Goal: Check status

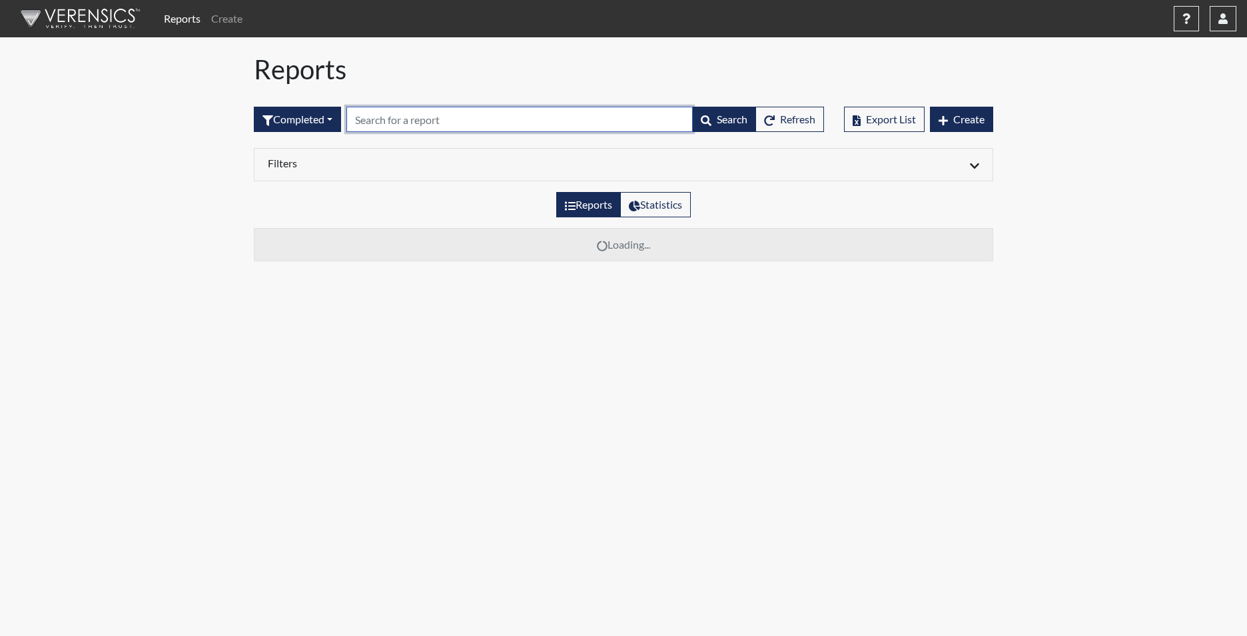
click at [426, 121] on input "text" at bounding box center [519, 119] width 346 height 25
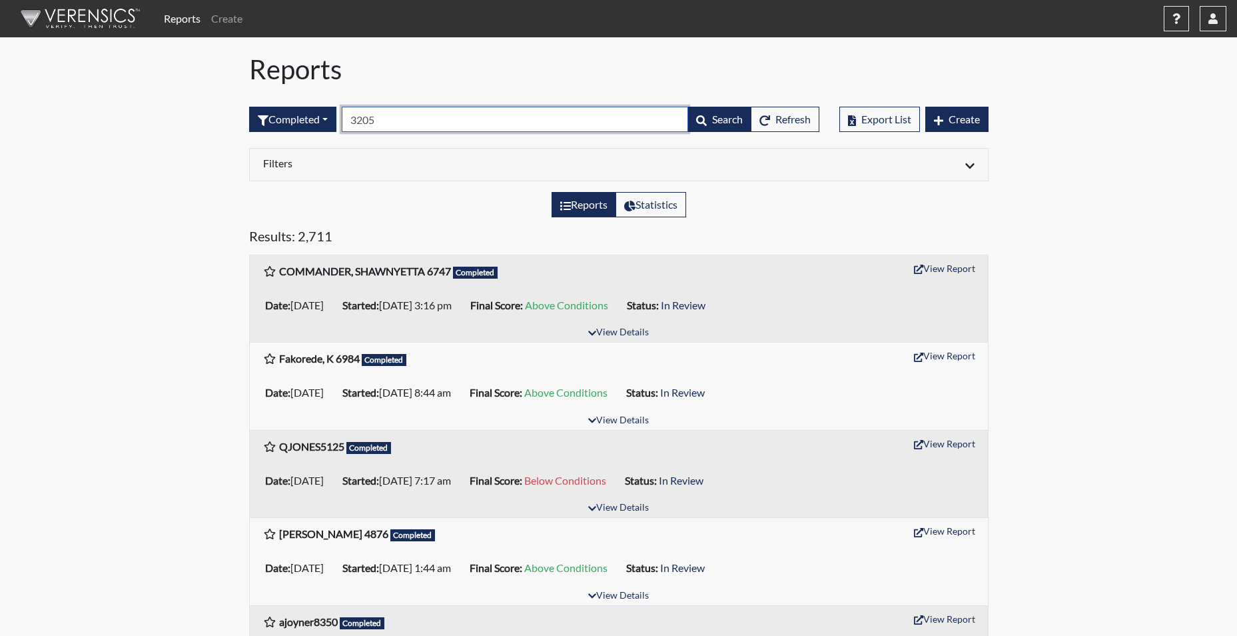
type input "3205"
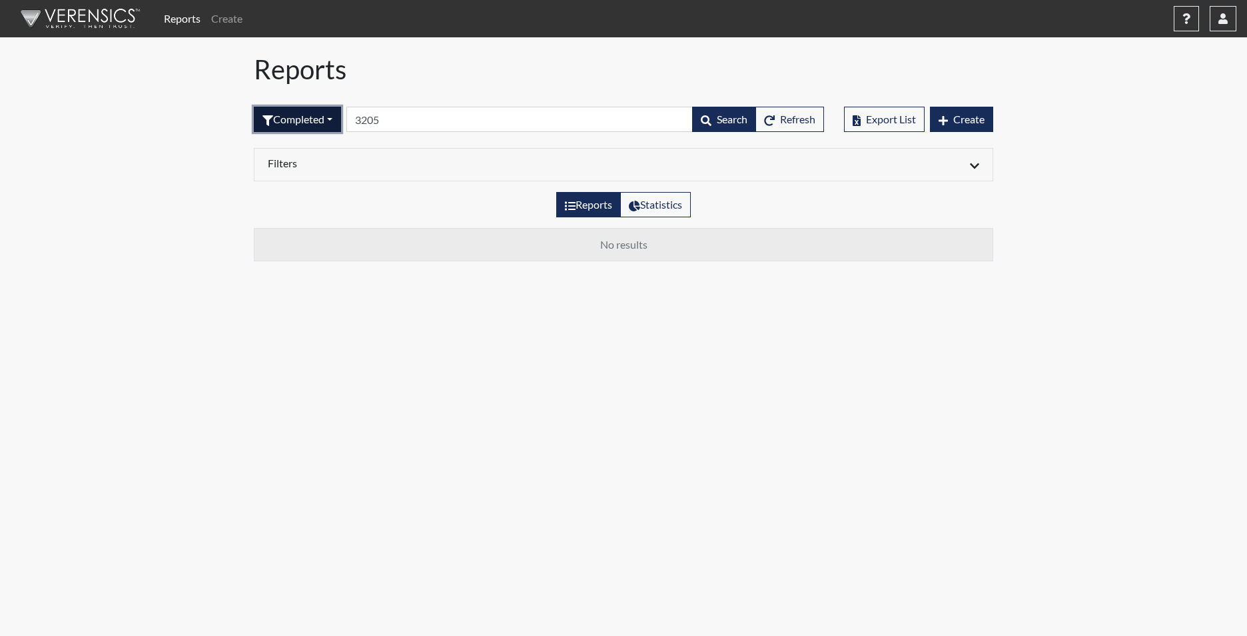
click at [316, 120] on button "Completed" at bounding box center [297, 119] width 87 height 25
click at [302, 191] on button "Sent by email" at bounding box center [307, 192] width 105 height 21
click at [310, 122] on button "Sent by email" at bounding box center [302, 119] width 97 height 25
click at [296, 215] on button "In Progress" at bounding box center [307, 213] width 105 height 21
click at [308, 125] on button "In Progress" at bounding box center [298, 119] width 88 height 25
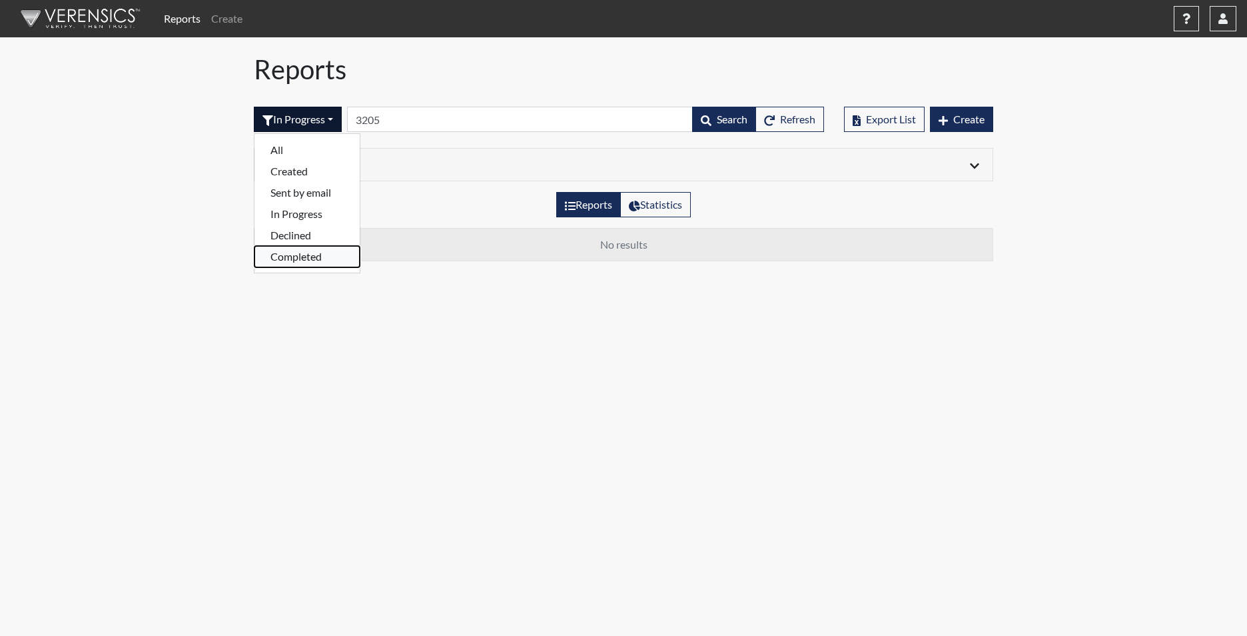
click at [294, 260] on button "Completed" at bounding box center [307, 256] width 105 height 21
click at [316, 119] on button "Completed" at bounding box center [297, 119] width 87 height 25
click at [290, 199] on button "Sent by email" at bounding box center [307, 192] width 105 height 21
click at [314, 117] on button "Sent by email" at bounding box center [302, 119] width 97 height 25
click at [292, 217] on button "In Progress" at bounding box center [307, 213] width 105 height 21
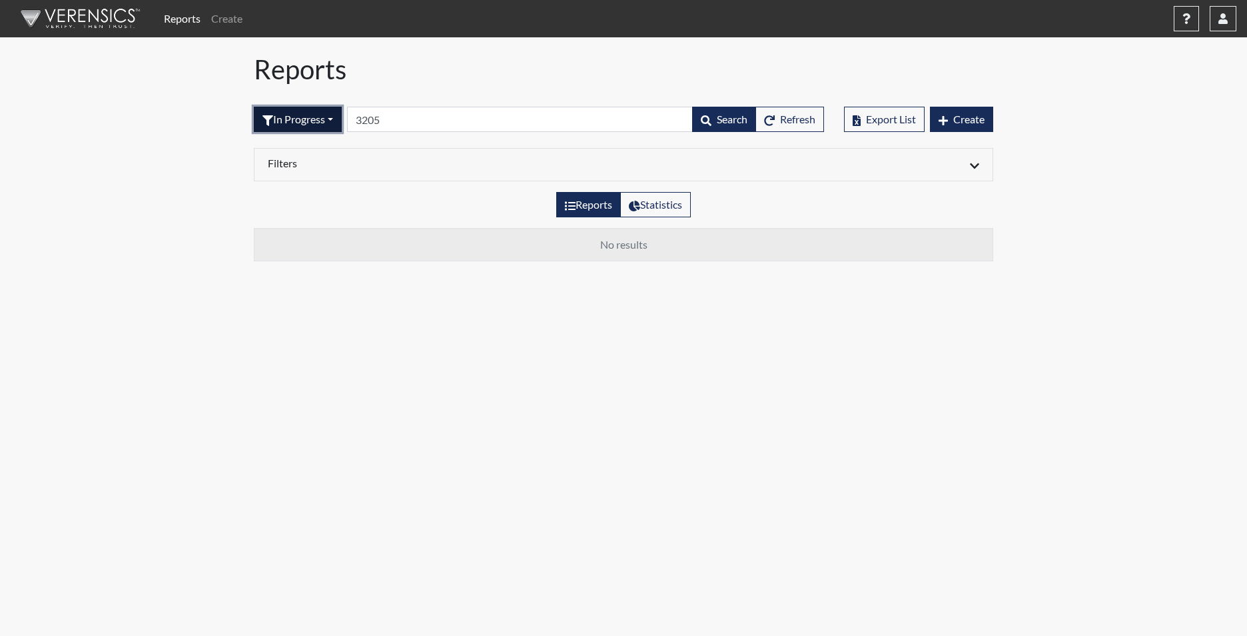
click at [313, 119] on button "In Progress" at bounding box center [298, 119] width 88 height 25
click at [300, 233] on button "Declined" at bounding box center [307, 235] width 105 height 21
